Goal: Feedback & Contribution: Submit feedback/report problem

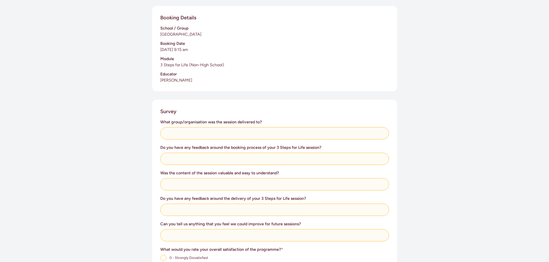
scroll to position [109, 0]
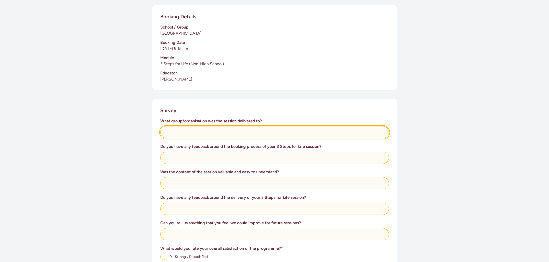
click at [181, 133] on input "text" at bounding box center [274, 132] width 229 height 12
type input "First aid staff and leadership team members"
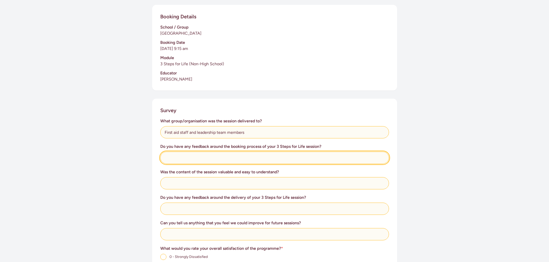
click at [196, 158] on input "text" at bounding box center [274, 158] width 229 height 12
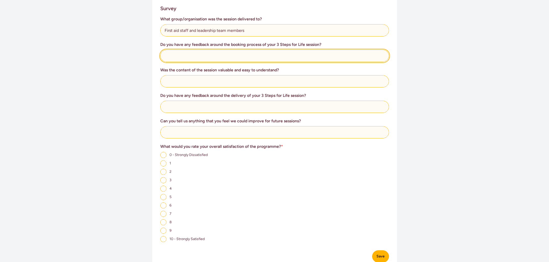
scroll to position [213, 0]
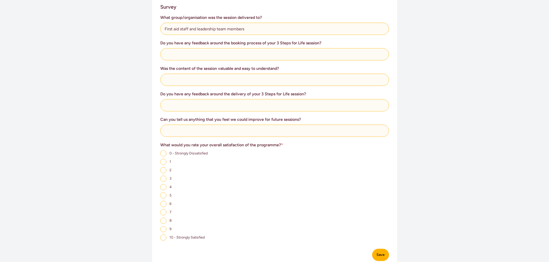
click at [164, 237] on input "10 - Strongly Satisfied" at bounding box center [163, 238] width 6 height 6
radio input "true"
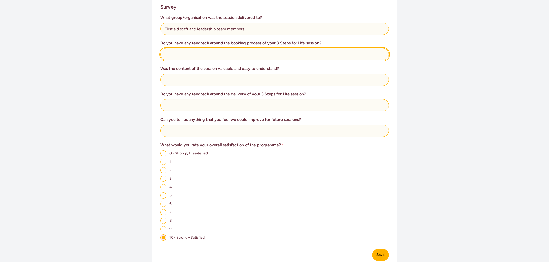
click at [176, 54] on input "text" at bounding box center [274, 54] width 229 height 12
type input "We did try for a time earlier in the year but couldnt get anything until I reco…"
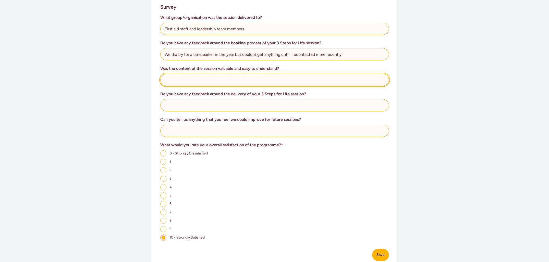
click at [202, 81] on input "text" at bounding box center [274, 80] width 229 height 12
type input "Yes"
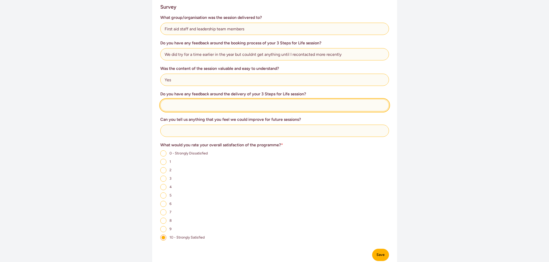
click at [179, 105] on input "text" at bounding box center [274, 105] width 229 height 12
type input "W"
drag, startPoint x: 285, startPoint y: 106, endPoint x: 285, endPoint y: 109, distance: 3.3
click at [285, 106] on input "Nice and casual - comfortable in our environment - all quetions delt with" at bounding box center [274, 105] width 229 height 12
click at [270, 105] on input "Nice and casual - comfortable in our environment - all quetions dealt with" at bounding box center [274, 105] width 229 height 12
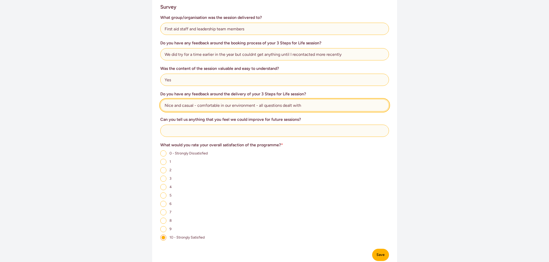
type input "Nice and casual - comfortable in our environment - all questions dealt with"
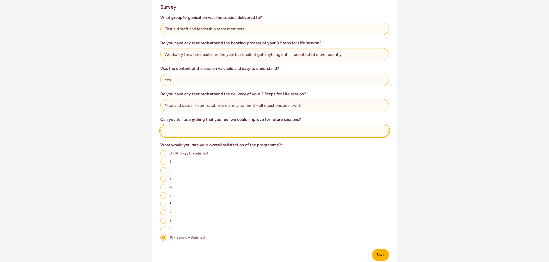
click at [212, 131] on input "text" at bounding box center [274, 131] width 229 height 12
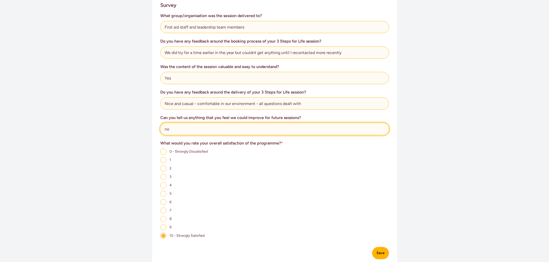
type input "no"
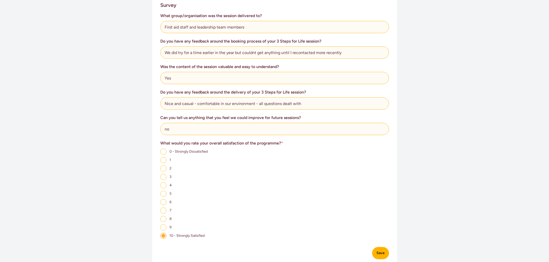
scroll to position [216, 0]
click at [376, 254] on button "Save" at bounding box center [380, 253] width 17 height 12
